Goal: Check status: Check status

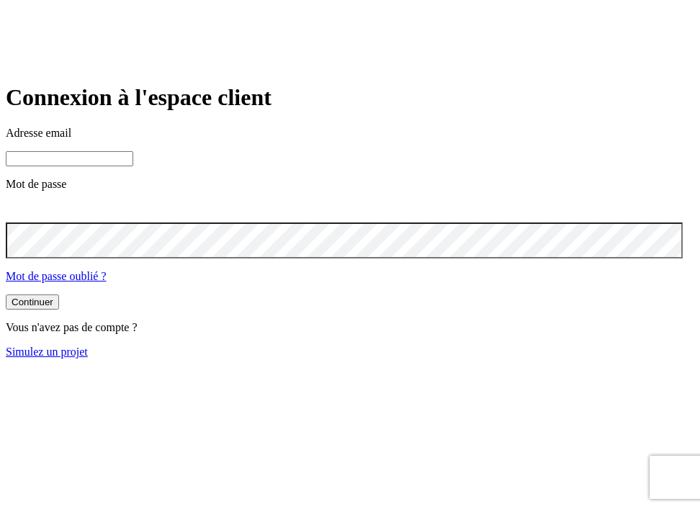
click at [133, 166] on input at bounding box center [69, 158] width 127 height 15
type input "[PERSON_NAME][DOMAIN_NAME][EMAIL_ADDRESS][DOMAIN_NAME]"
click at [53, 309] on div "Continuer" at bounding box center [33, 303] width 42 height 11
click at [23, 217] on icon at bounding box center [14, 211] width 17 height 12
click at [53, 307] on div "Continuer" at bounding box center [33, 302] width 42 height 11
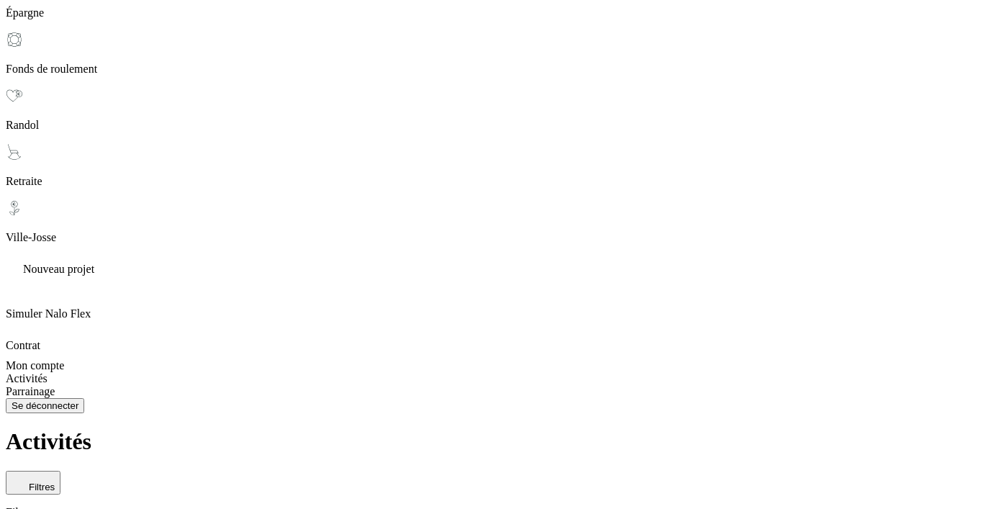
scroll to position [926, 0]
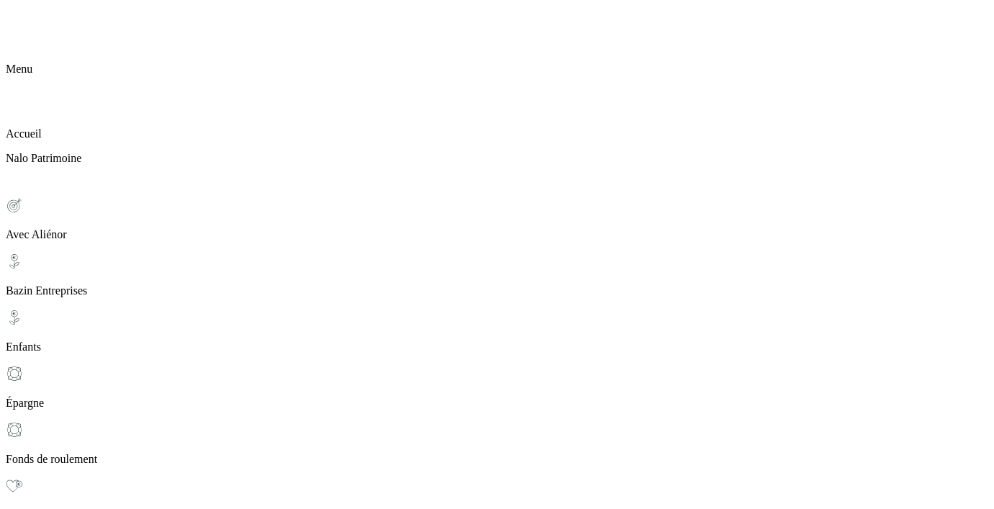
scroll to position [0, 0]
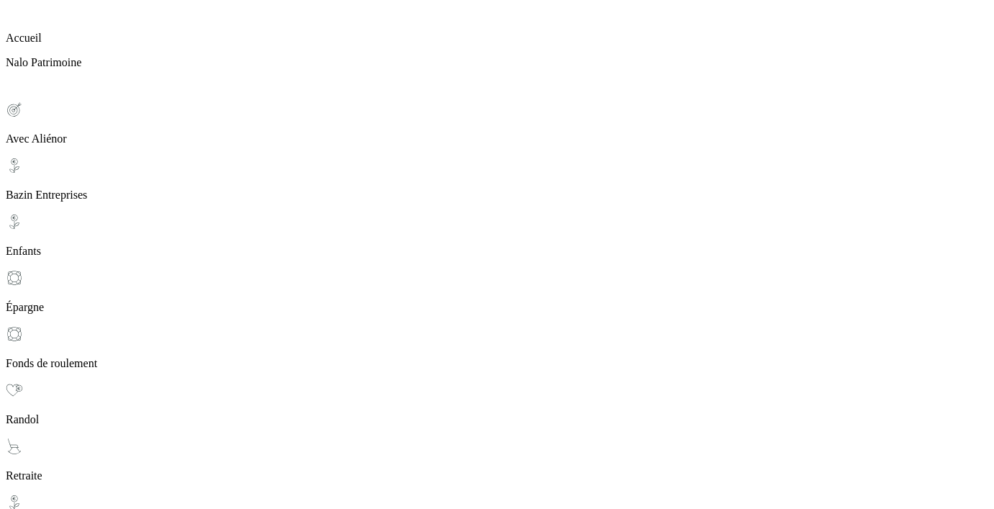
scroll to position [116, 0]
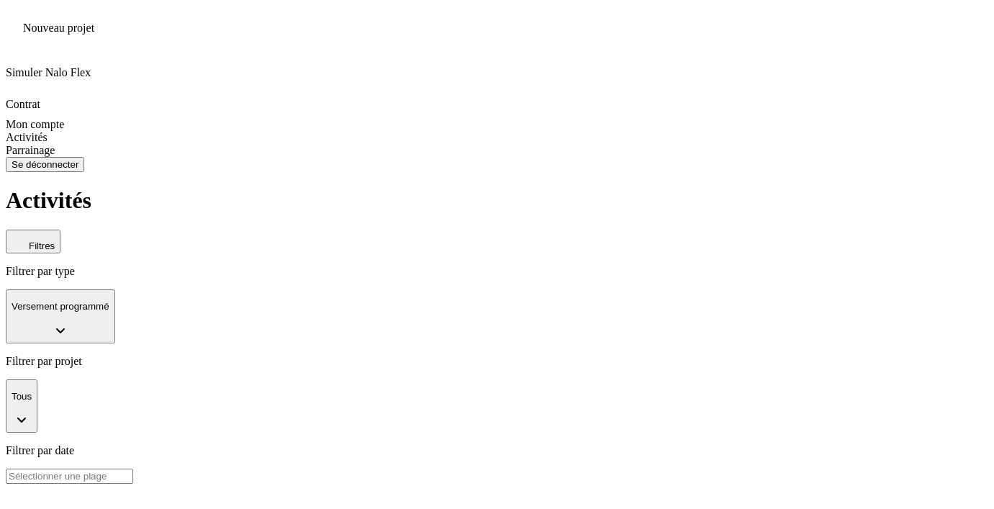
scroll to position [1370, 0]
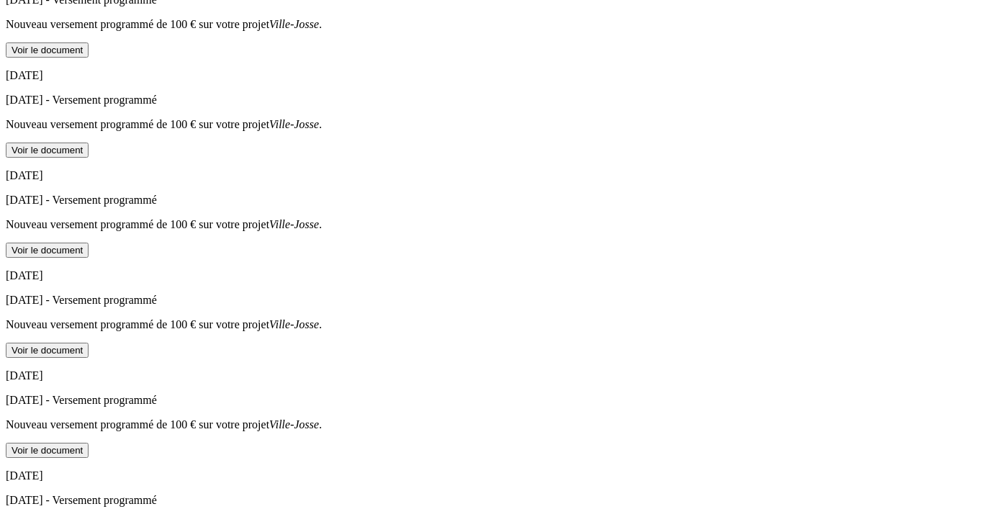
scroll to position [2637, 0]
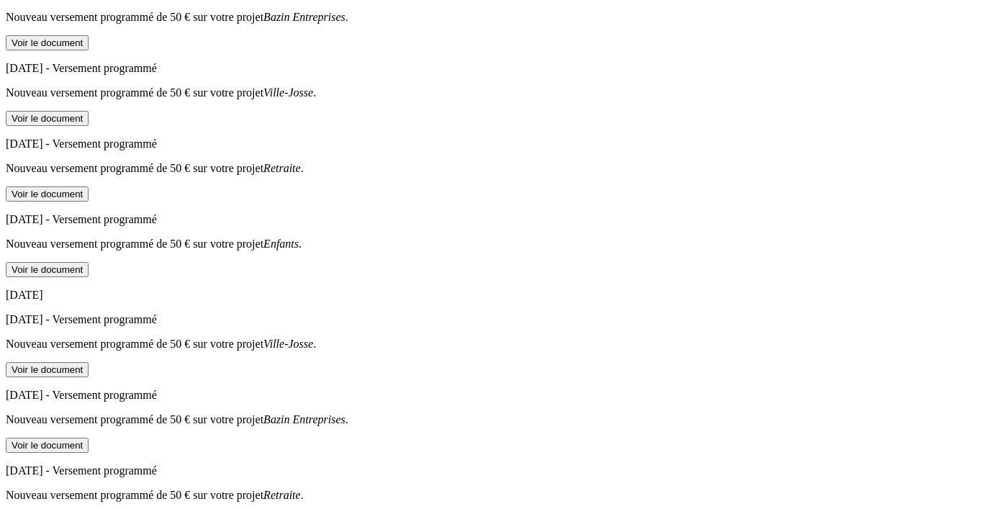
scroll to position [3875, 0]
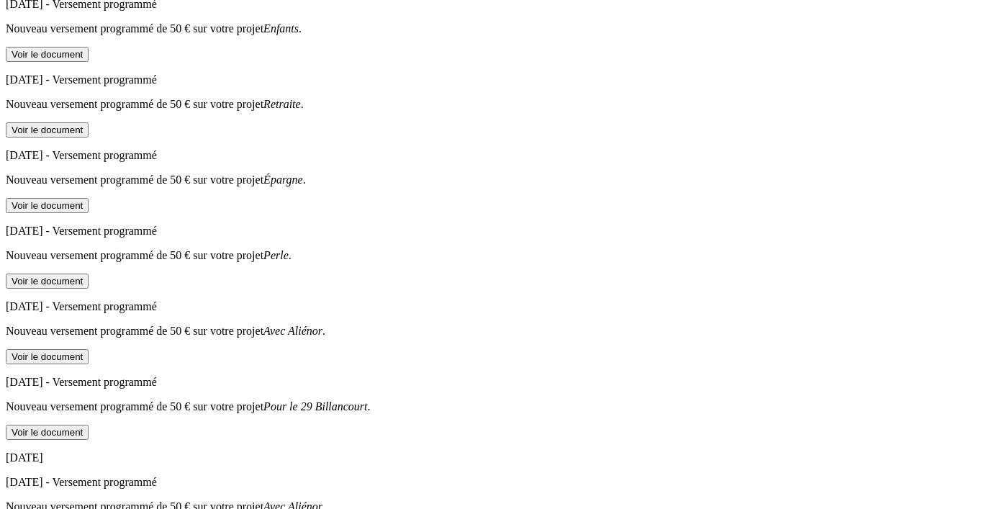
scroll to position [5084, 0]
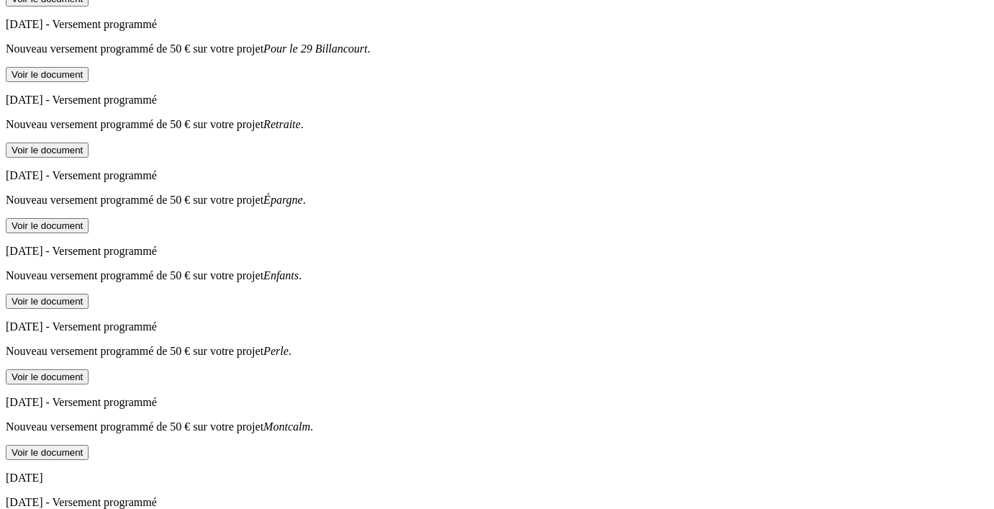
scroll to position [6322, 0]
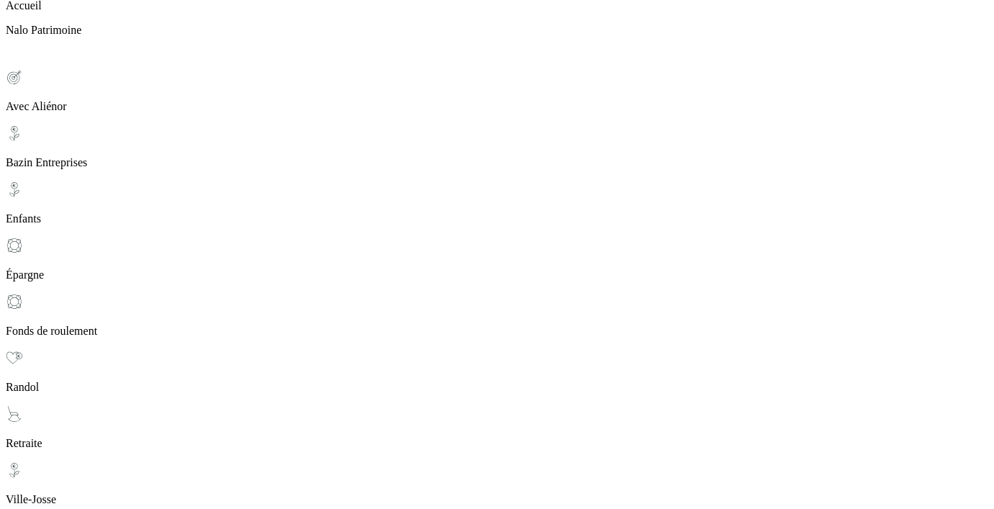
scroll to position [0, 0]
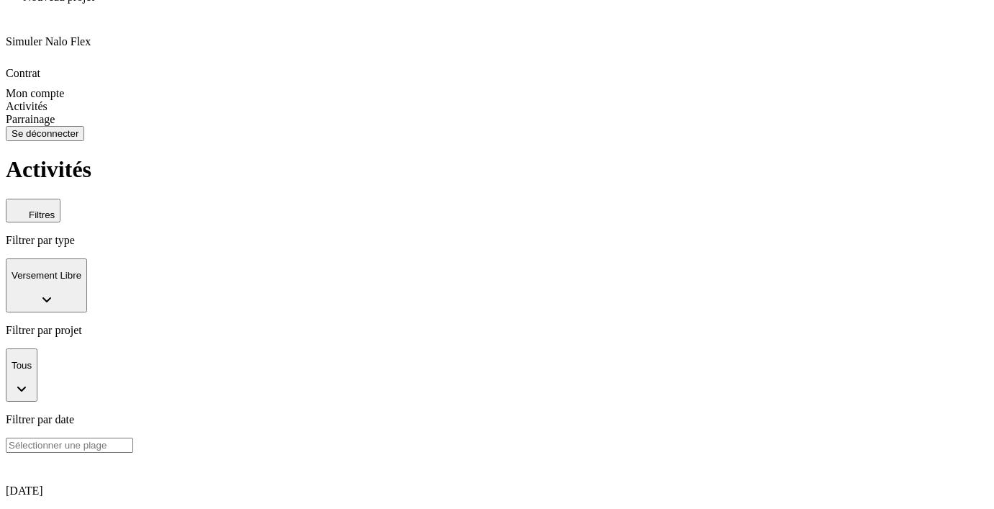
scroll to position [1194, 0]
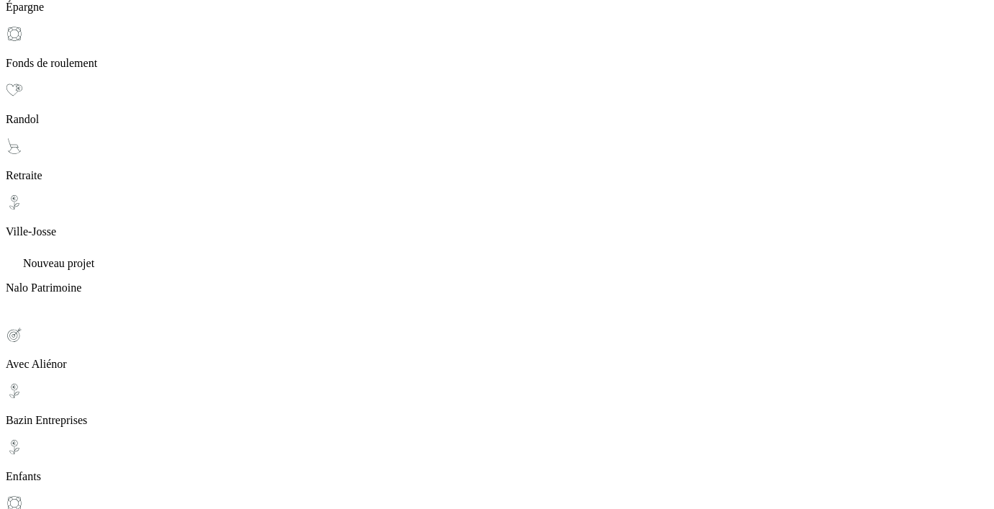
scroll to position [0, 0]
